Goal: Find contact information: Find contact information

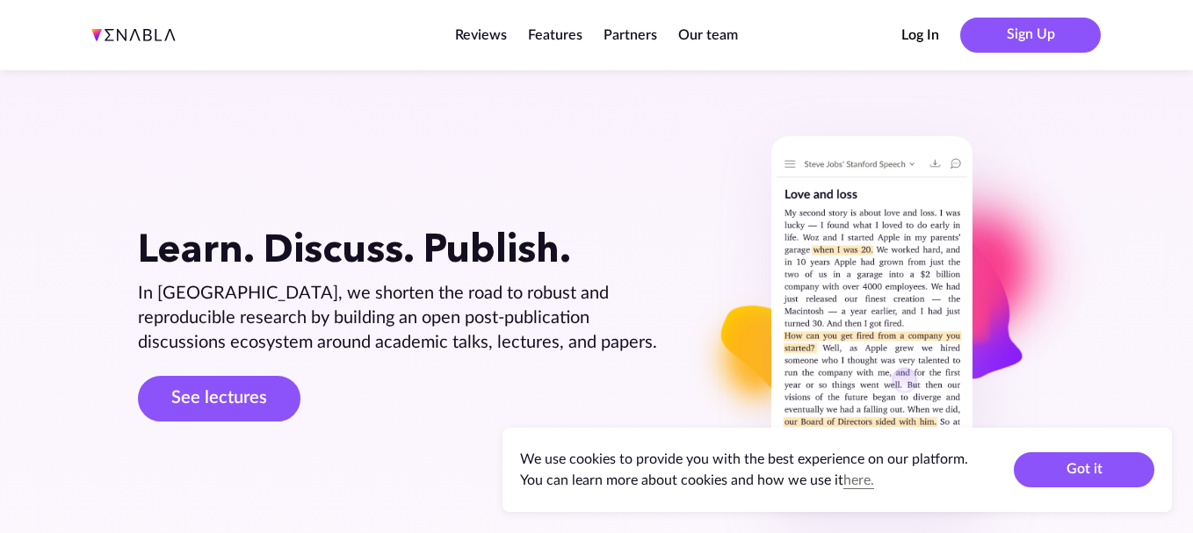
scroll to position [2897, 0]
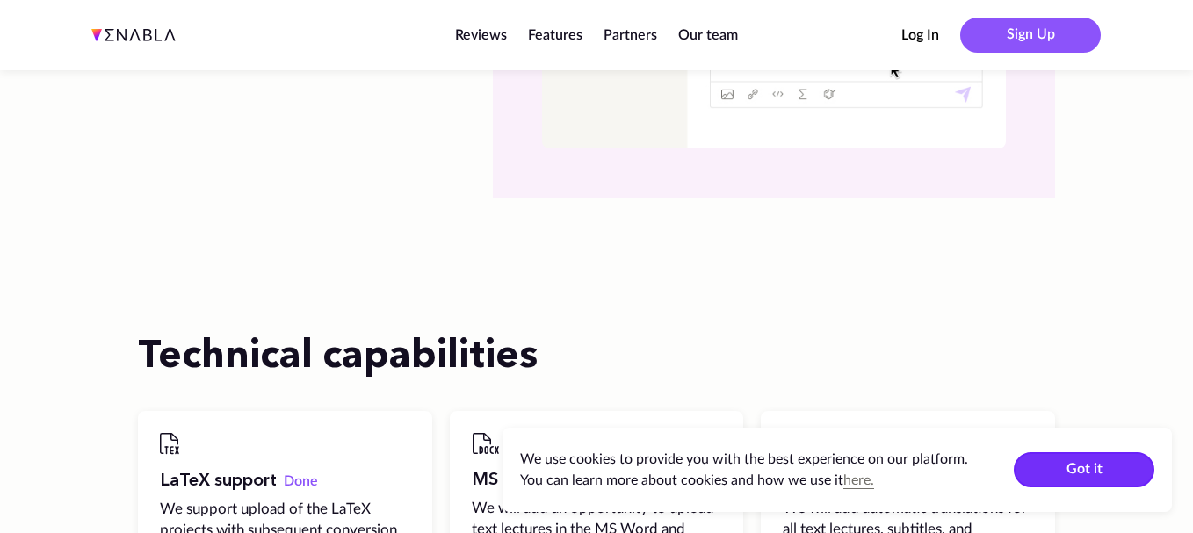
click at [1065, 471] on button "Got it" at bounding box center [1084, 470] width 141 height 35
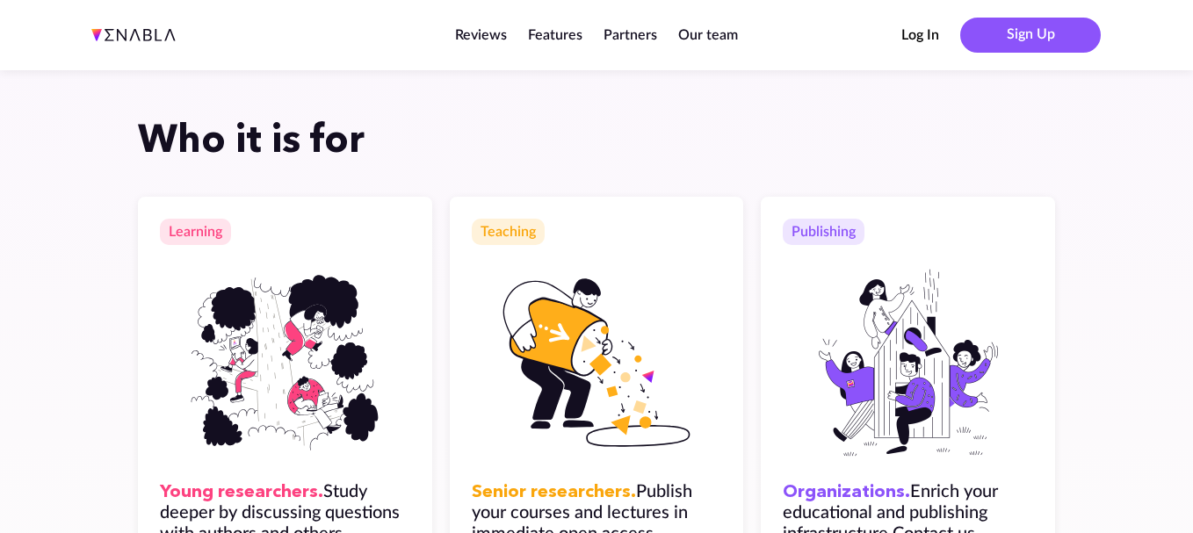
scroll to position [0, 0]
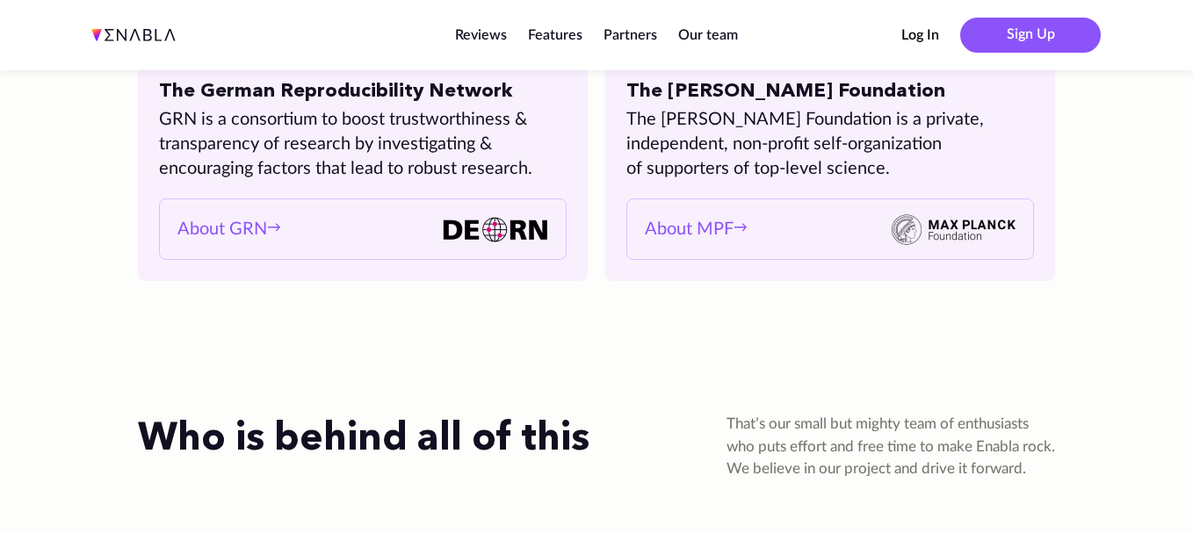
scroll to position [2967, 0]
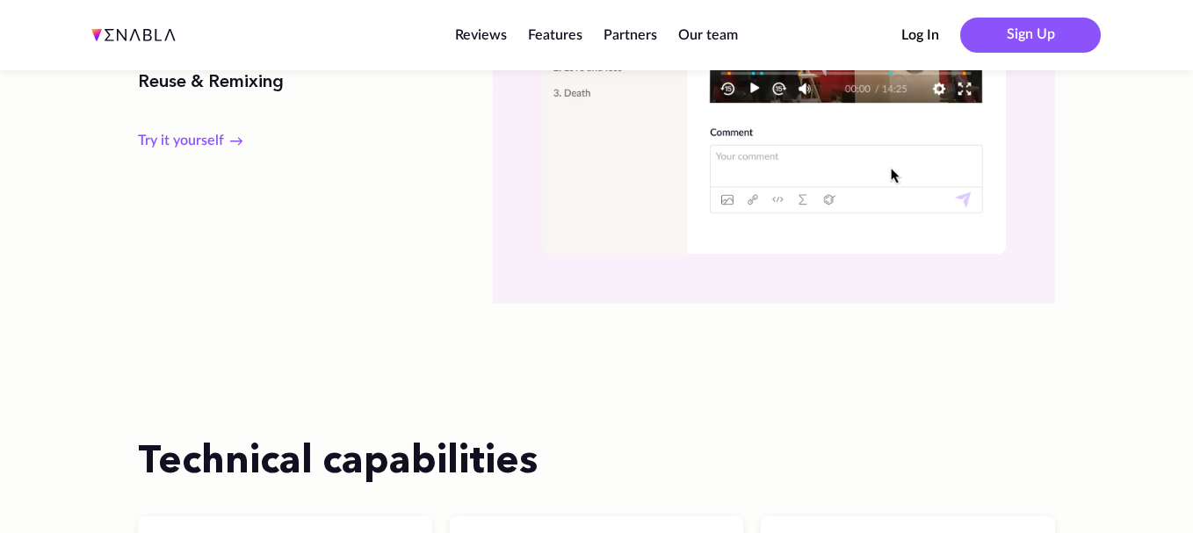
drag, startPoint x: 710, startPoint y: 34, endPoint x: 713, endPoint y: 138, distance: 103.7
click at [709, 34] on link "Our team" at bounding box center [708, 35] width 60 height 14
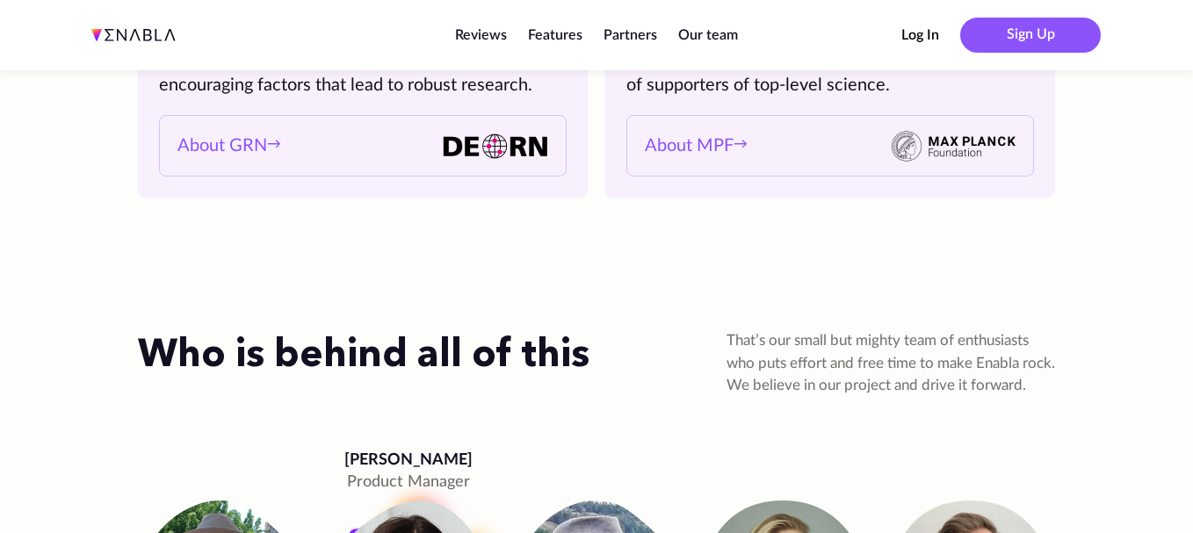
scroll to position [3083, 0]
